Goal: Find specific page/section: Find specific page/section

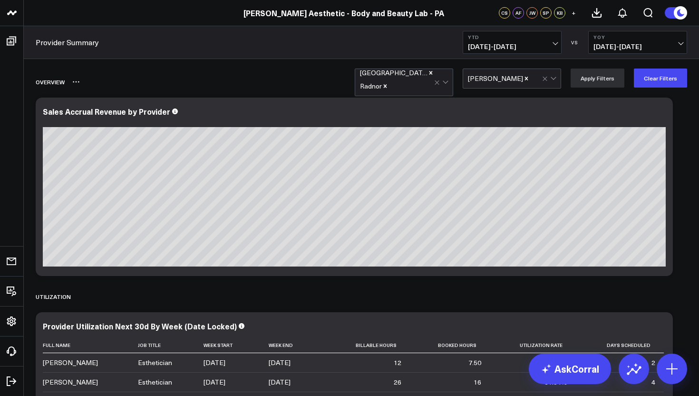
click at [75, 86] on button at bounding box center [76, 81] width 8 height 11
click at [57, 104] on div "Sales Accrual Revenue by Provider" at bounding box center [354, 186] width 637 height 178
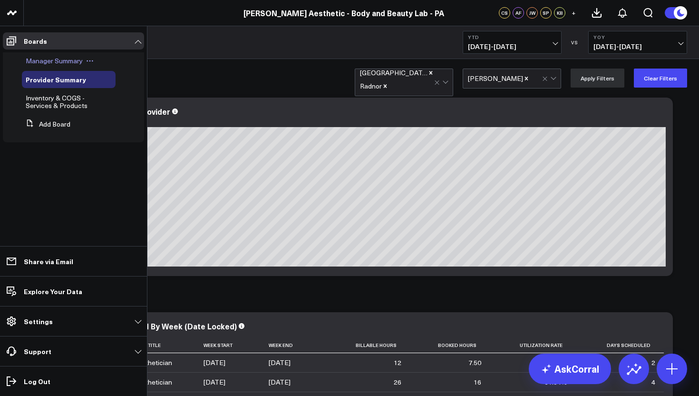
click at [70, 57] on span "Manager Summary" at bounding box center [54, 60] width 57 height 9
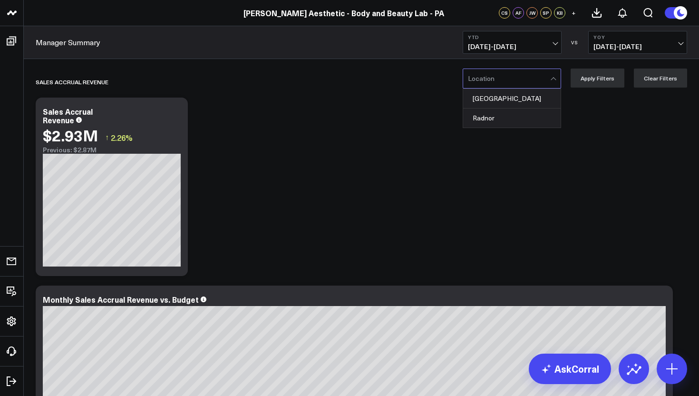
click at [558, 81] on div at bounding box center [554, 78] width 8 height 19
click at [517, 100] on div "[GEOGRAPHIC_DATA]" at bounding box center [511, 98] width 97 height 19
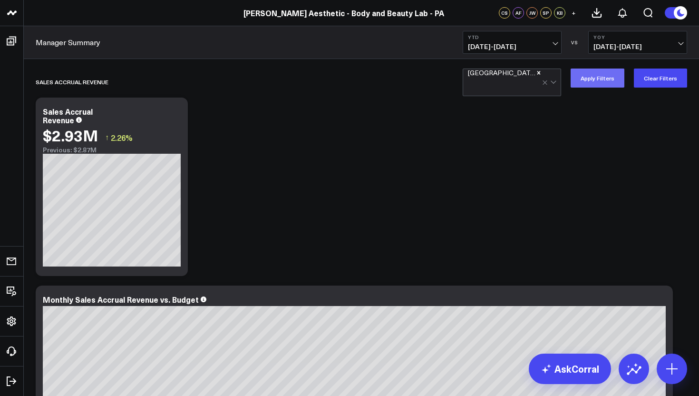
click at [606, 75] on button "Apply Filters" at bounding box center [597, 77] width 54 height 19
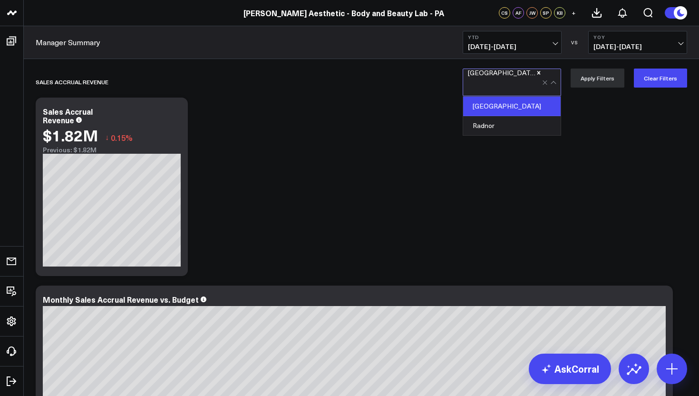
click at [561, 81] on div "[GEOGRAPHIC_DATA]" at bounding box center [512, 82] width 98 height 28
click at [506, 118] on div "Radnor" at bounding box center [511, 125] width 97 height 19
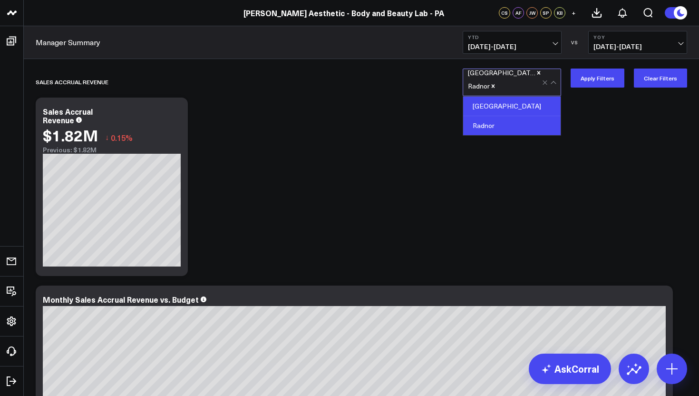
click at [537, 74] on icon "Remove Philadelphia" at bounding box center [538, 72] width 3 height 3
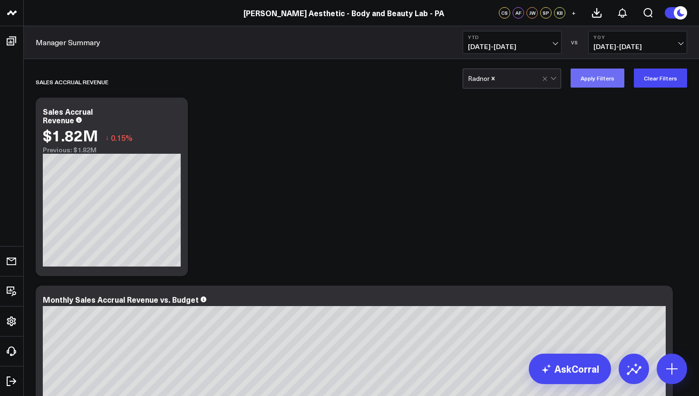
click at [590, 77] on button "Apply Filters" at bounding box center [597, 77] width 54 height 19
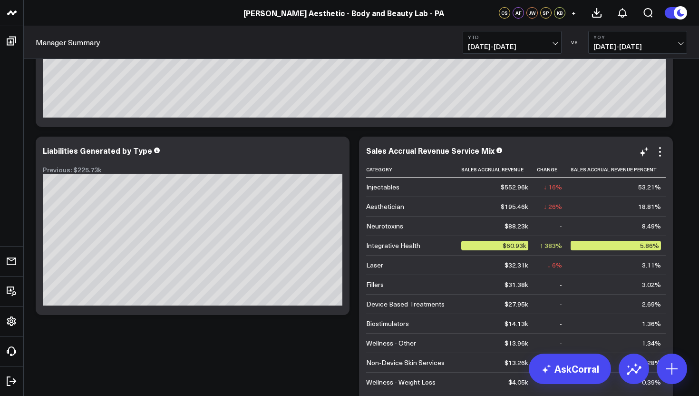
scroll to position [338, 0]
